Goal: Information Seeking & Learning: Learn about a topic

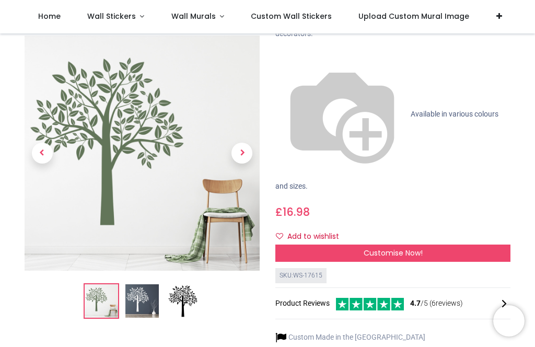
scroll to position [87, 0]
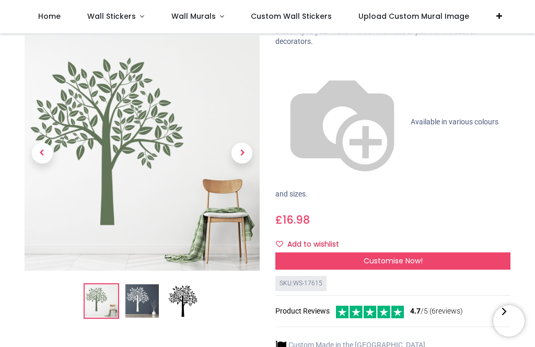
click at [182, 288] on img at bounding box center [182, 301] width 33 height 33
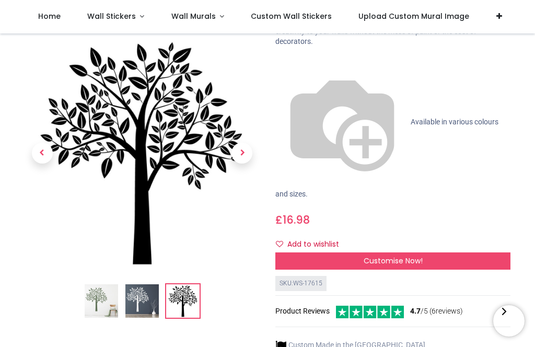
click at [145, 292] on img at bounding box center [141, 301] width 33 height 33
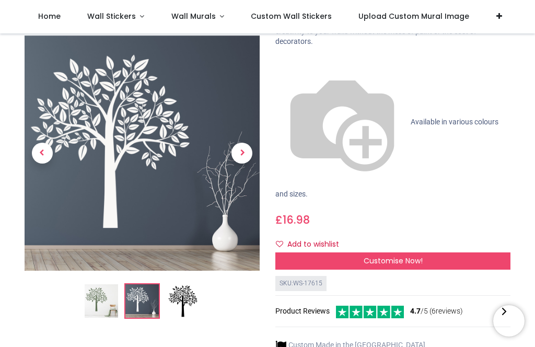
click at [100, 285] on img at bounding box center [101, 301] width 33 height 33
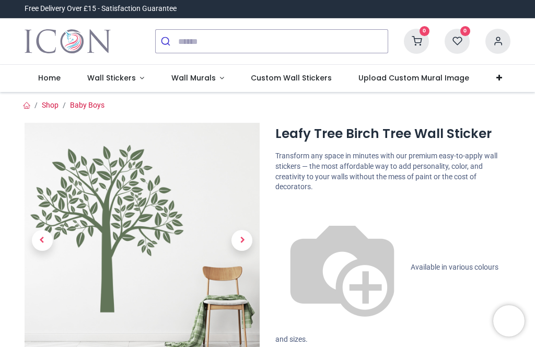
scroll to position [0, 0]
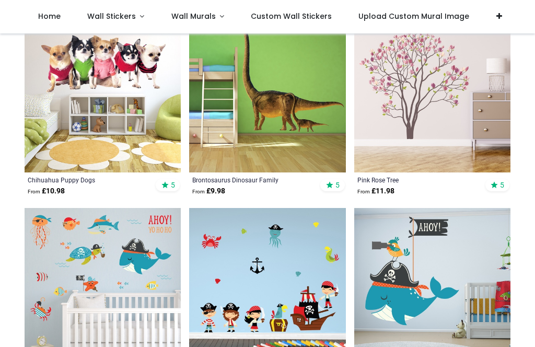
scroll to position [3379, 0]
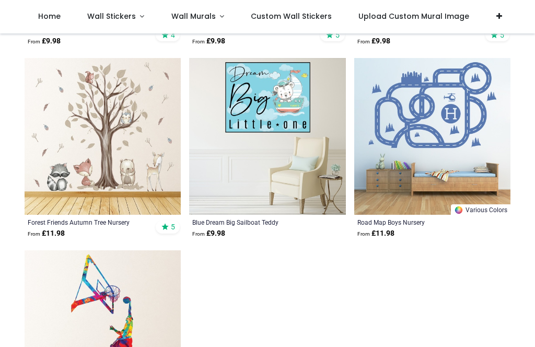
scroll to position [7201, 0]
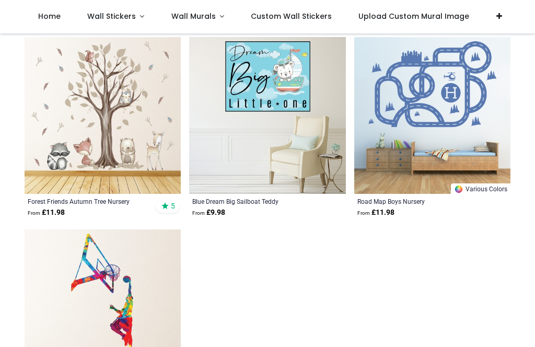
click at [112, 147] on img at bounding box center [103, 115] width 156 height 156
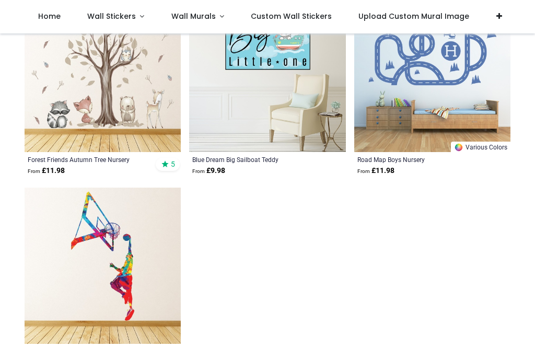
scroll to position [7291, 0]
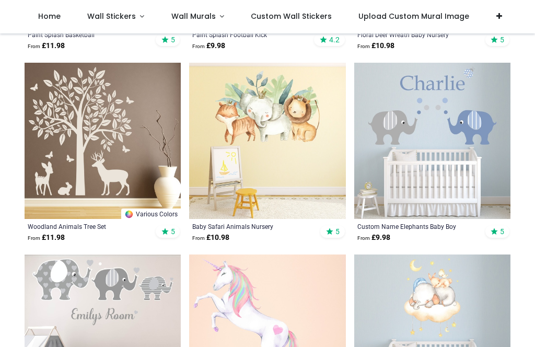
scroll to position [7559, 0]
click at [131, 219] on img at bounding box center [128, 214] width 9 height 9
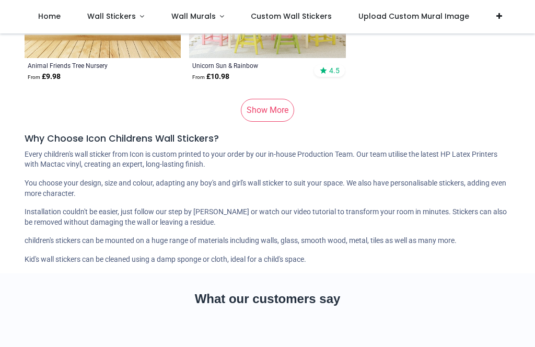
scroll to position [9261, 0]
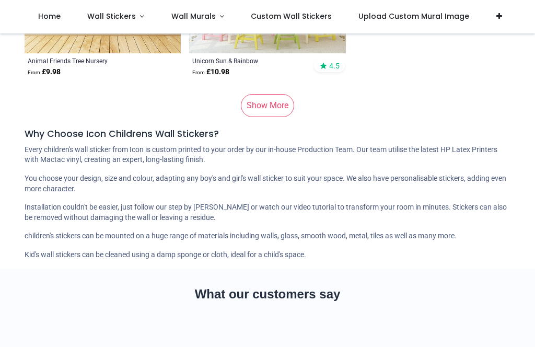
click at [277, 117] on link "Show More" at bounding box center [267, 105] width 53 height 23
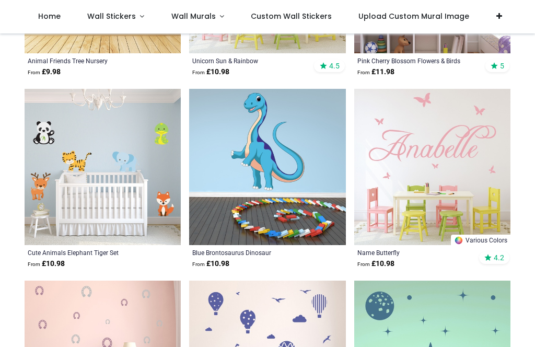
click at [271, 248] on div "Blue Brontosaurus Dinosaur" at bounding box center [252, 252] width 120 height 8
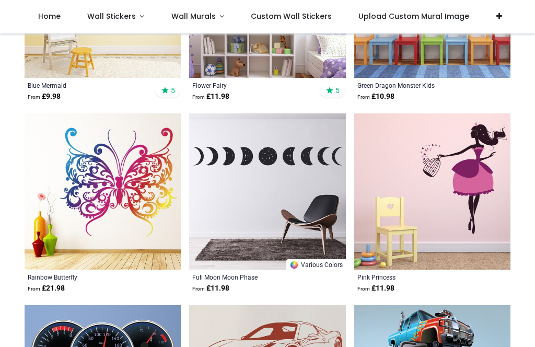
scroll to position [10394, 0]
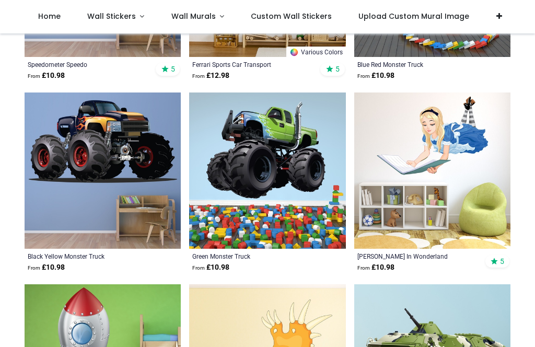
scroll to position [10798, 0]
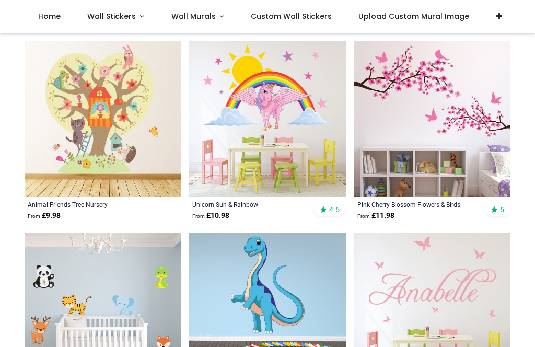
scroll to position [9121, 0]
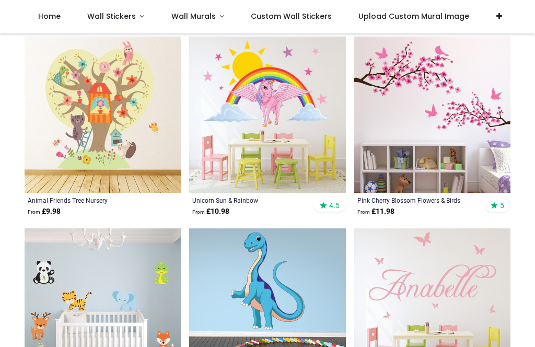
click at [433, 157] on img at bounding box center [432, 115] width 156 height 156
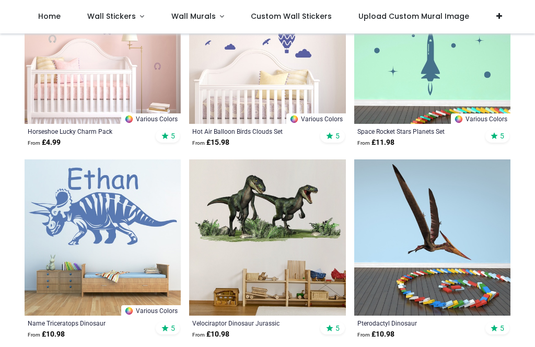
scroll to position [9575, 0]
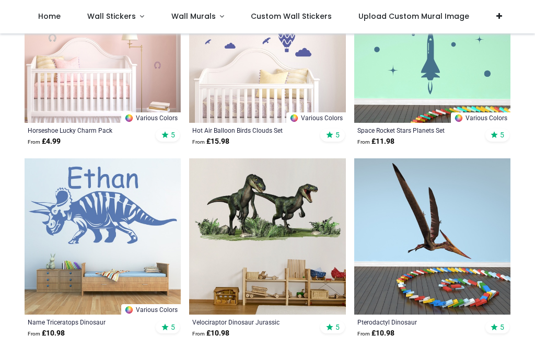
click at [442, 78] on img at bounding box center [432, 44] width 156 height 156
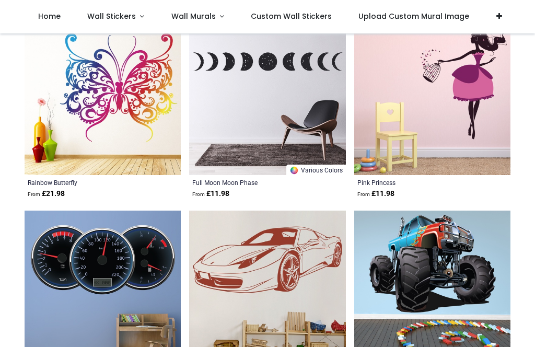
scroll to position [10484, 0]
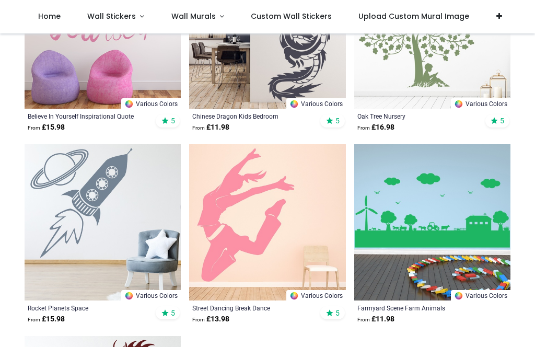
scroll to position [12592, 0]
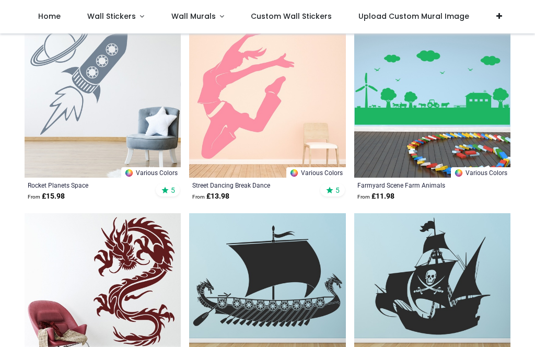
scroll to position [12183, 0]
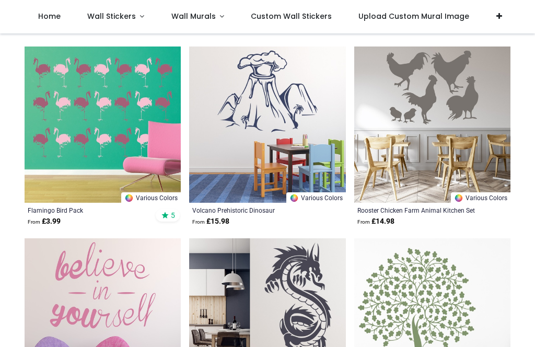
click at [445, 238] on img at bounding box center [432, 316] width 156 height 156
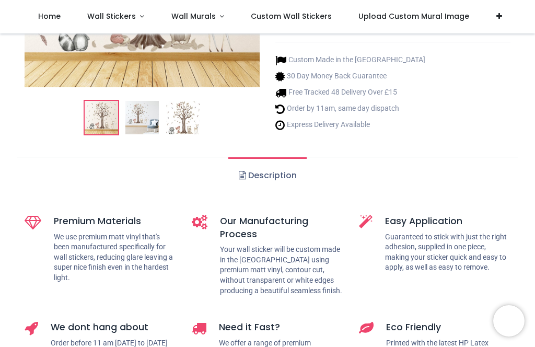
click at [281, 174] on link "Description" at bounding box center [267, 175] width 78 height 37
click at [242, 183] on link "Description" at bounding box center [267, 175] width 78 height 37
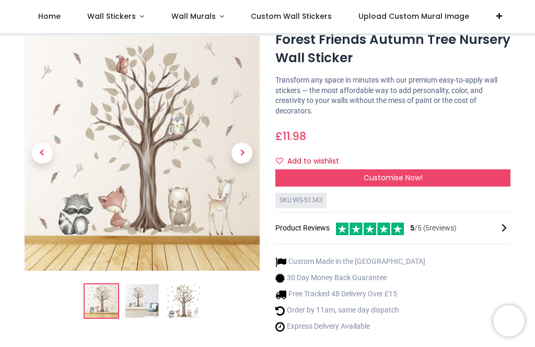
scroll to position [34, 0]
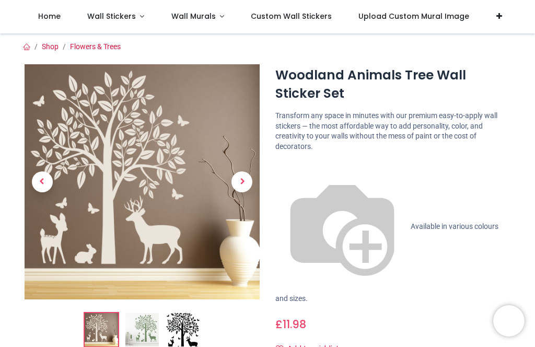
scroll to position [175, 0]
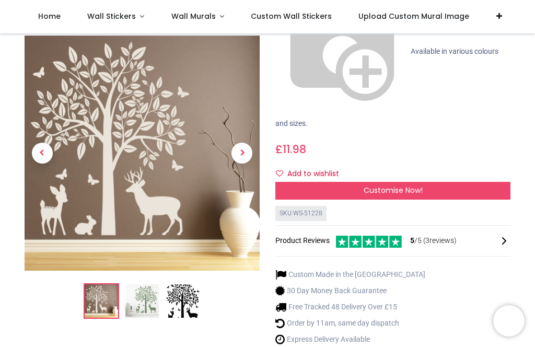
scroll to position [142, 0]
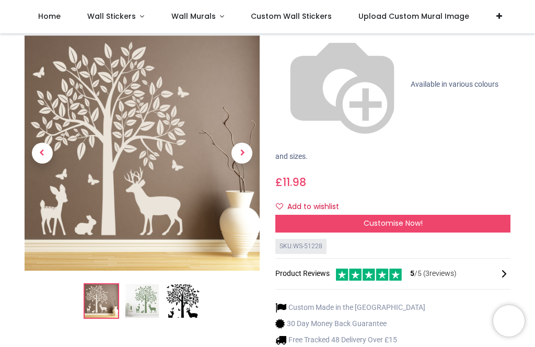
click at [152, 285] on img at bounding box center [141, 301] width 33 height 33
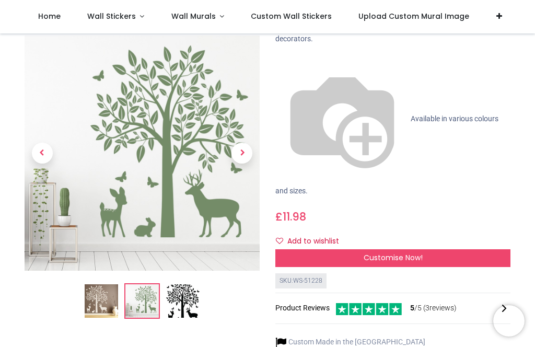
scroll to position [109, 0]
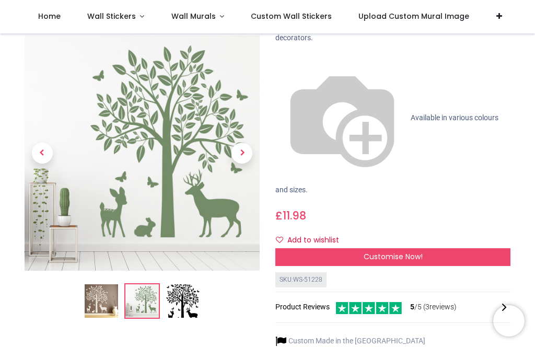
click at [104, 286] on img at bounding box center [101, 301] width 33 height 33
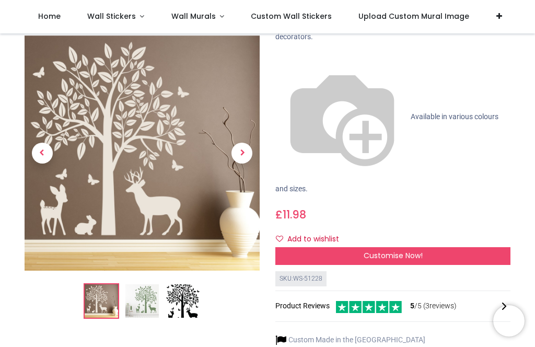
scroll to position [90, 0]
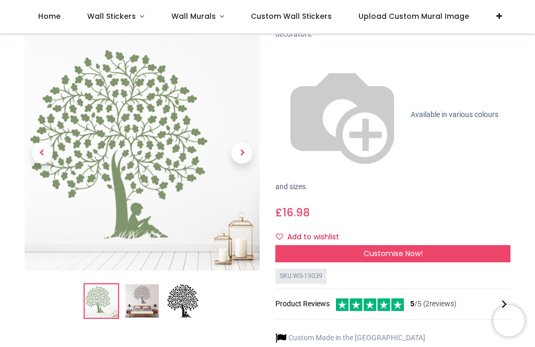
click at [145, 285] on img at bounding box center [141, 301] width 33 height 33
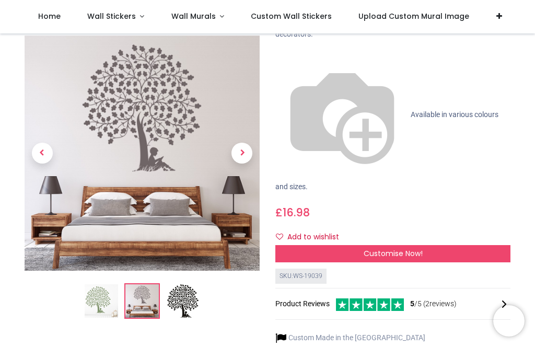
click at [186, 285] on img at bounding box center [182, 301] width 33 height 33
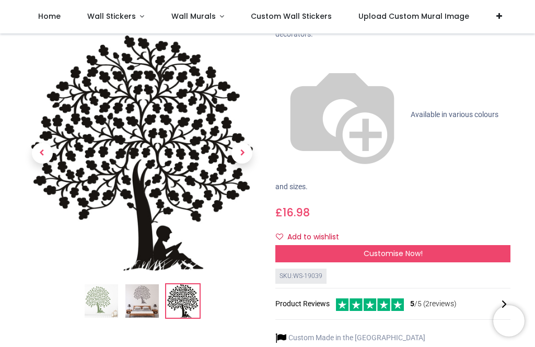
click at [100, 285] on img at bounding box center [101, 301] width 33 height 33
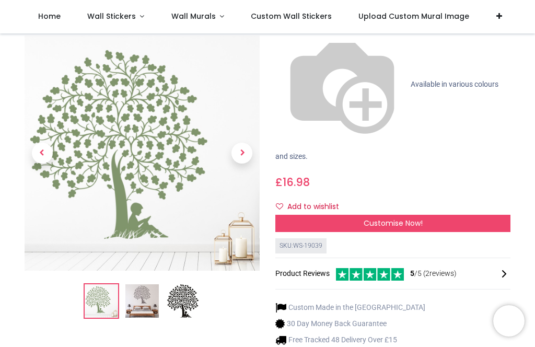
scroll to position [129, 0]
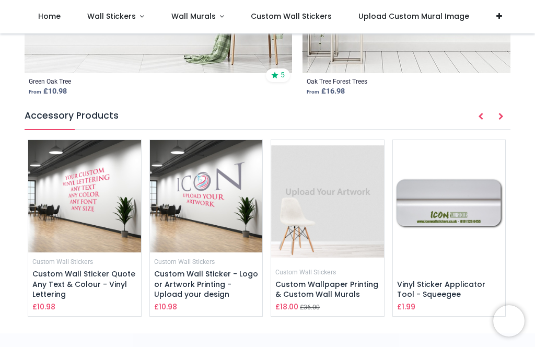
scroll to position [1506, 0]
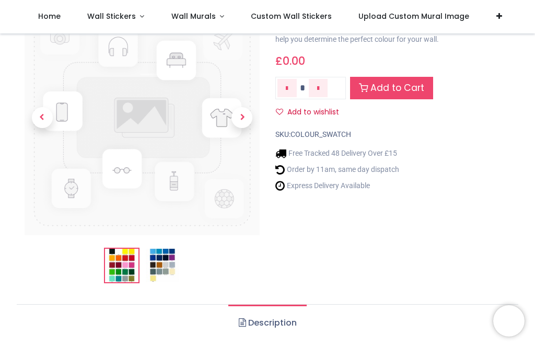
scroll to position [62, 0]
